Goal: Navigation & Orientation: Find specific page/section

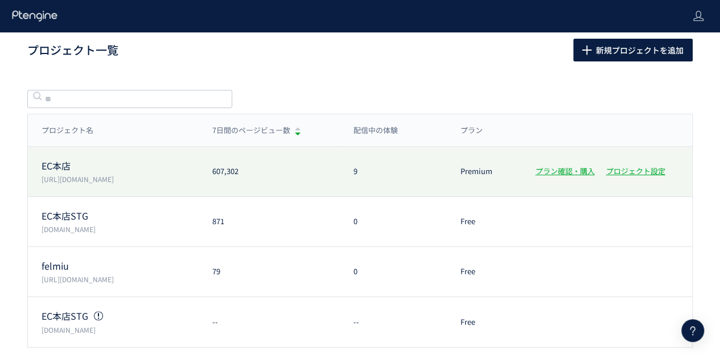
click at [41, 162] on div "EC本店 [URL][DOMAIN_NAME]" at bounding box center [113, 171] width 171 height 25
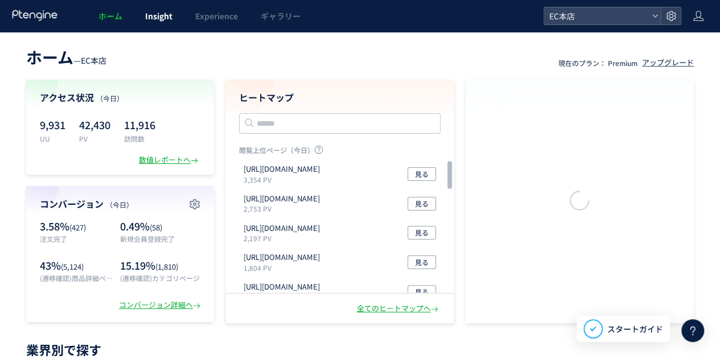
click at [151, 17] on span "Insight" at bounding box center [158, 15] width 27 height 11
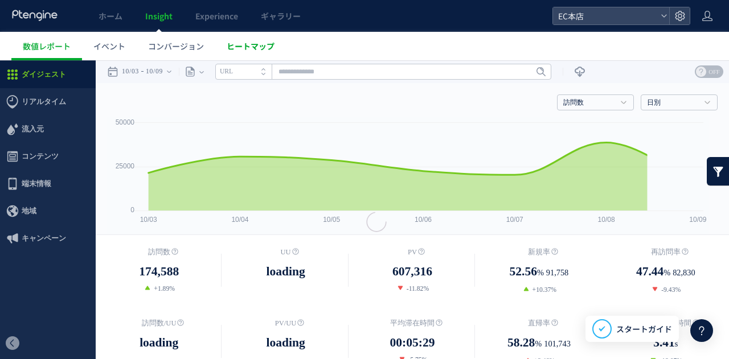
click at [245, 49] on span "ヒートマップ" at bounding box center [251, 45] width 48 height 11
